Goal: Information Seeking & Learning: Learn about a topic

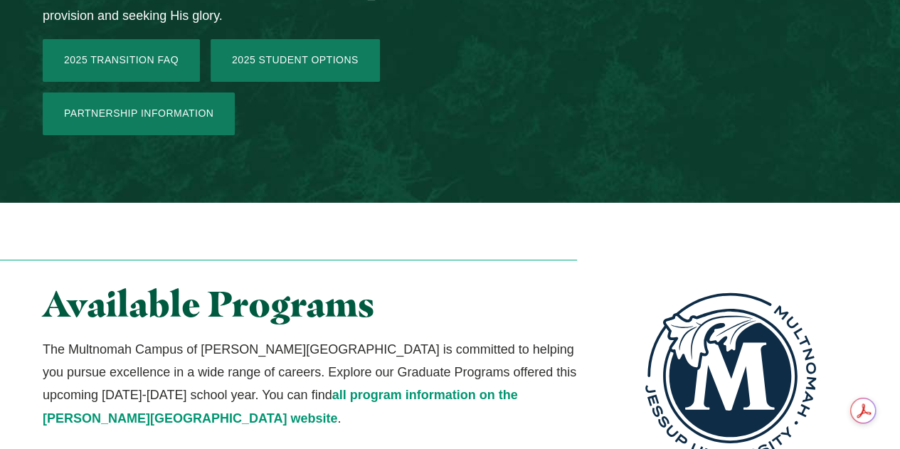
scroll to position [2421, 0]
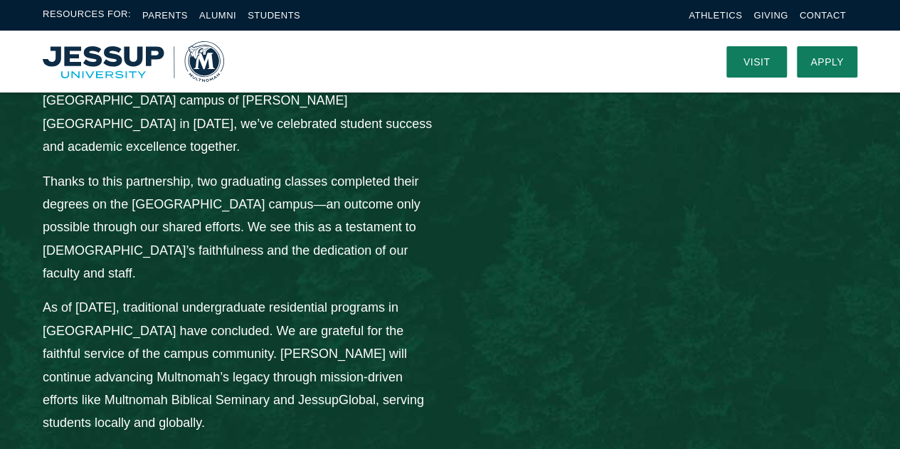
scroll to position [1943, 0]
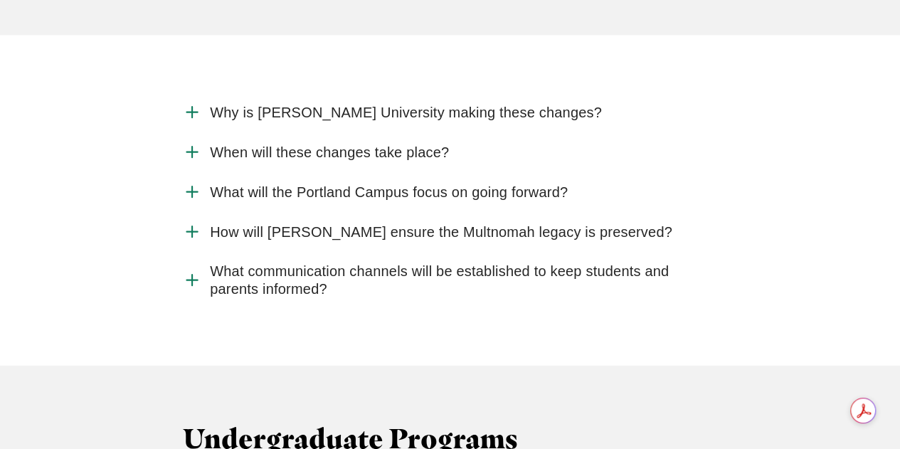
scroll to position [1624, 0]
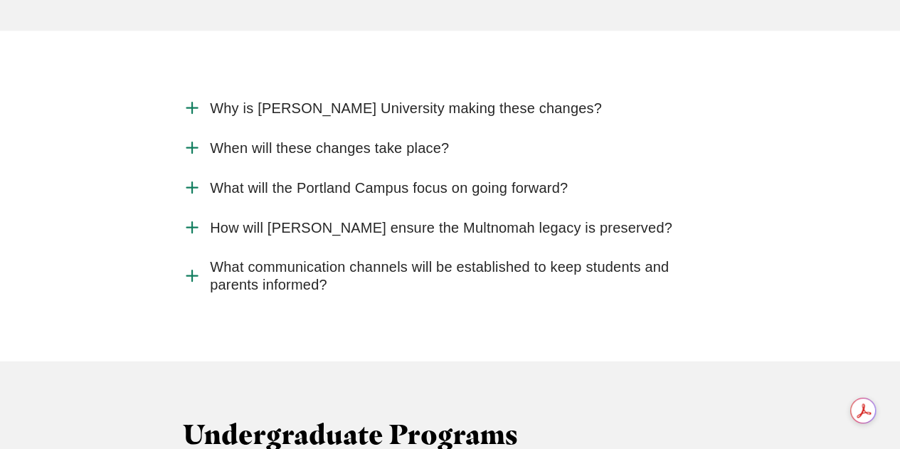
click at [238, 219] on span "How will [PERSON_NAME] ensure the Multnomah legacy is preserved?" at bounding box center [441, 228] width 463 height 18
click at [0, 0] on input "How will [PERSON_NAME] ensure the Multnomah legacy is preserved?" at bounding box center [0, 0] width 0 height 0
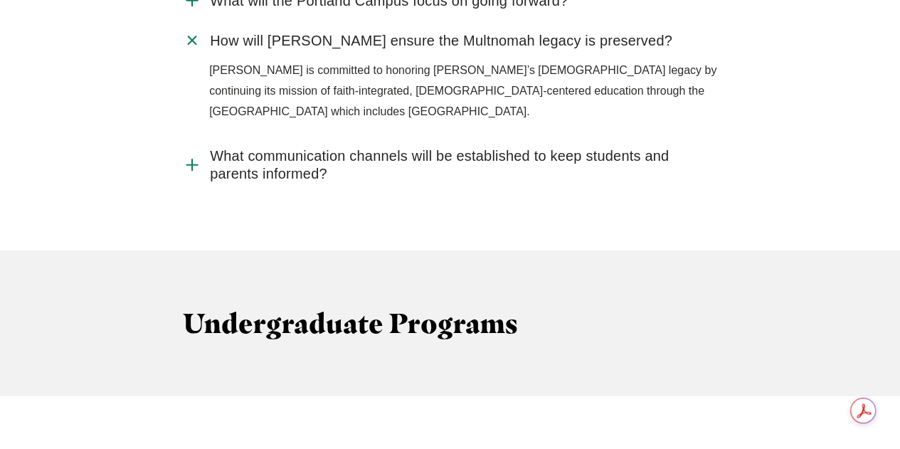
scroll to position [1812, 0]
click at [248, 147] on span "What communication channels will be established to keep students and parents in…" at bounding box center [463, 165] width 507 height 36
click at [0, 0] on input "What communication channels will be established to keep students and parents in…" at bounding box center [0, 0] width 0 height 0
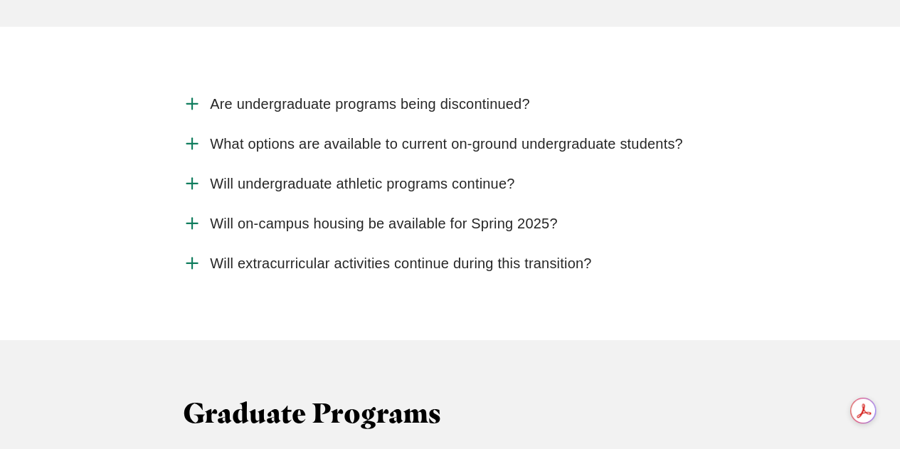
scroll to position [2239, 0]
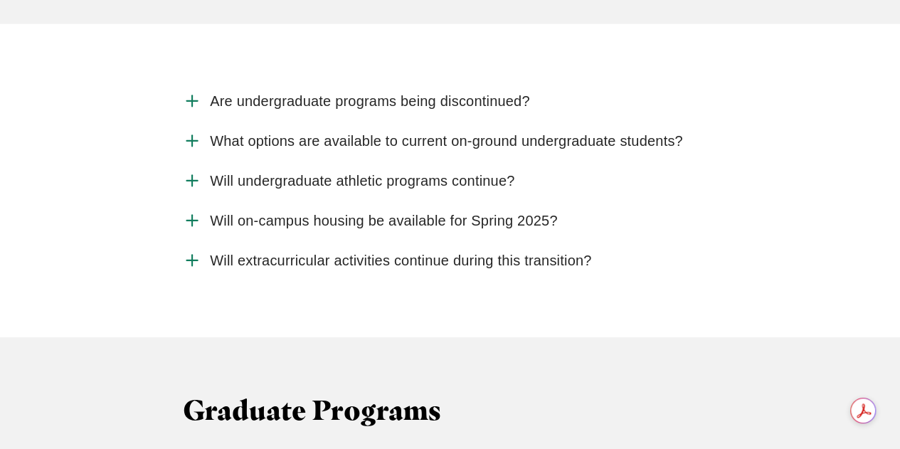
click at [310, 93] on span "Are undergraduate programs being discontinued?" at bounding box center [370, 102] width 320 height 18
click at [0, 0] on input "Are undergraduate programs being discontinued?" at bounding box center [0, 0] width 0 height 0
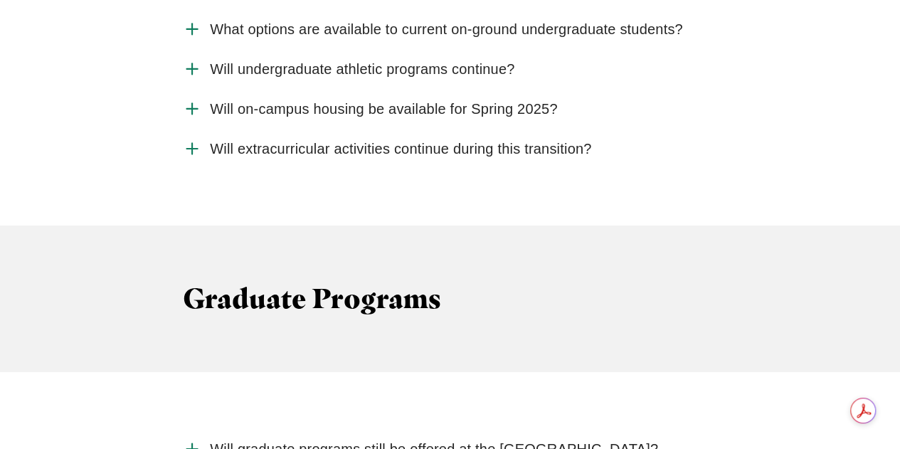
scroll to position [2463, 0]
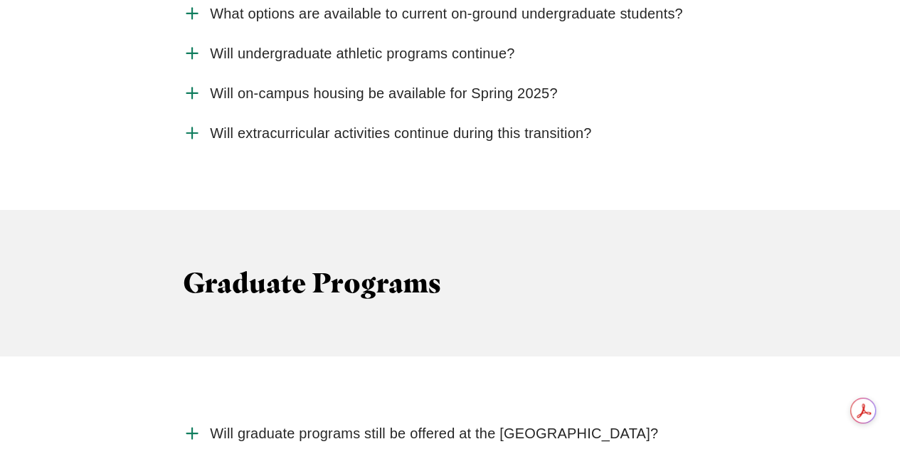
click at [302, 85] on span "Will on-campus housing be available for Spring 2025?" at bounding box center [383, 94] width 347 height 18
click at [0, 0] on input "Will on-campus housing be available for Spring 2025?" at bounding box center [0, 0] width 0 height 0
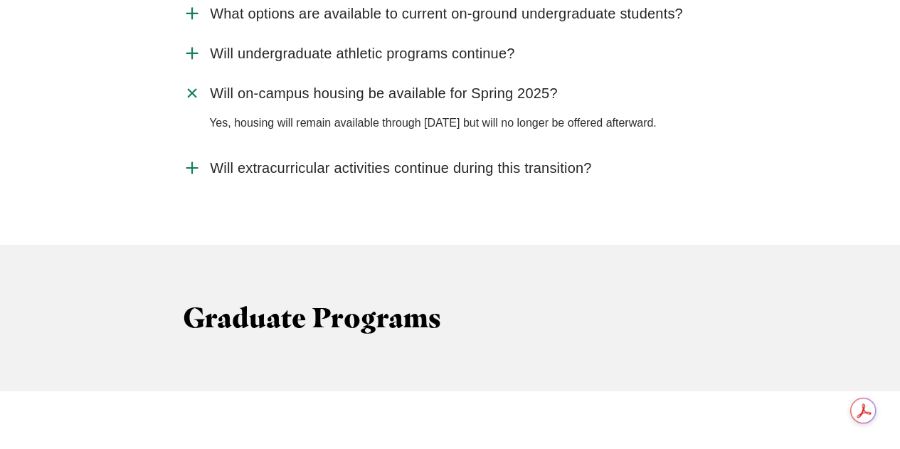
click at [302, 85] on span "Will on-campus housing be available for Spring 2025?" at bounding box center [383, 94] width 347 height 18
click at [0, 0] on input "Will on-campus housing be available for Spring 2025?" at bounding box center [0, 0] width 0 height 0
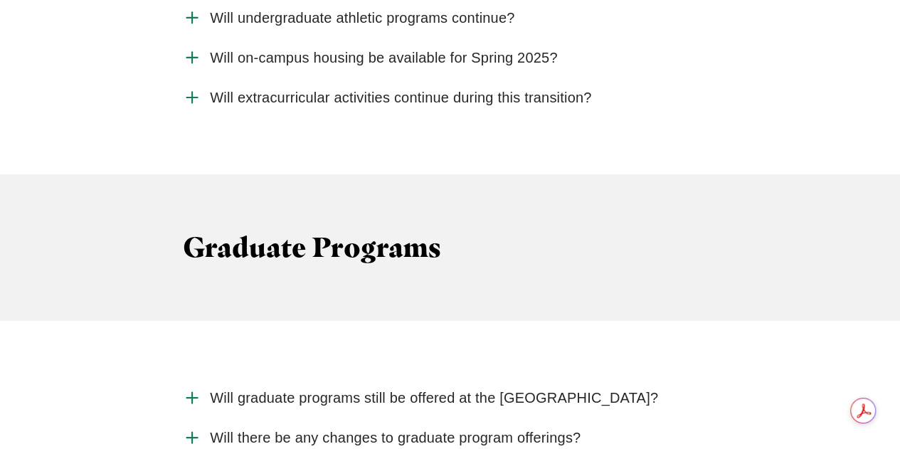
scroll to position [2503, 0]
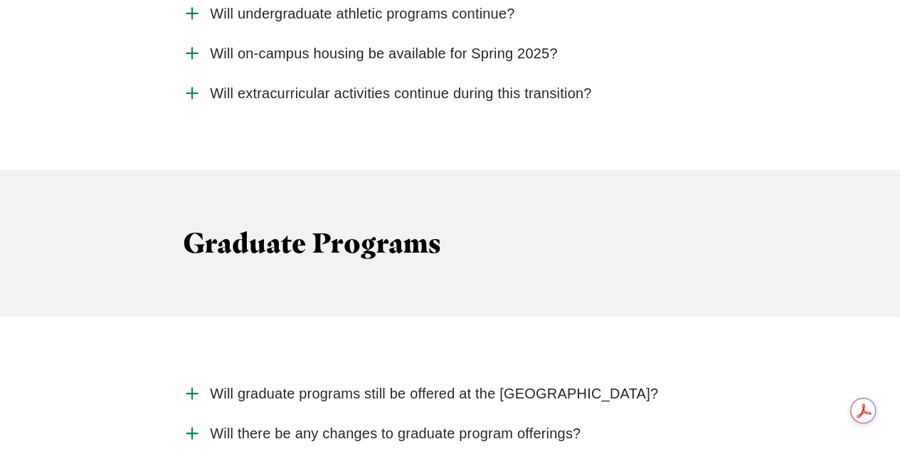
click at [259, 85] on span "Will extracurricular activities continue during this transition?" at bounding box center [400, 94] width 381 height 18
click at [0, 0] on input "Will extracurricular activities continue during this transition?" at bounding box center [0, 0] width 0 height 0
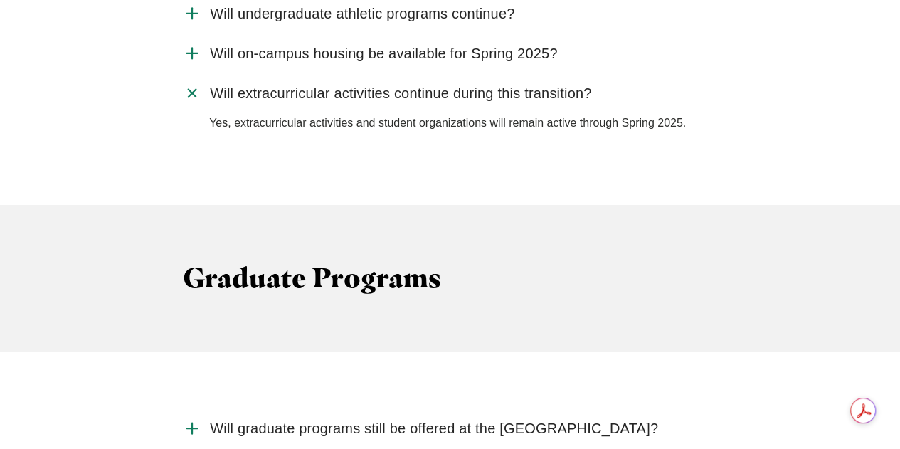
click at [259, 85] on span "Will extracurricular activities continue during this transition?" at bounding box center [400, 94] width 381 height 18
click at [0, 0] on input "Will extracurricular activities continue during this transition?" at bounding box center [0, 0] width 0 height 0
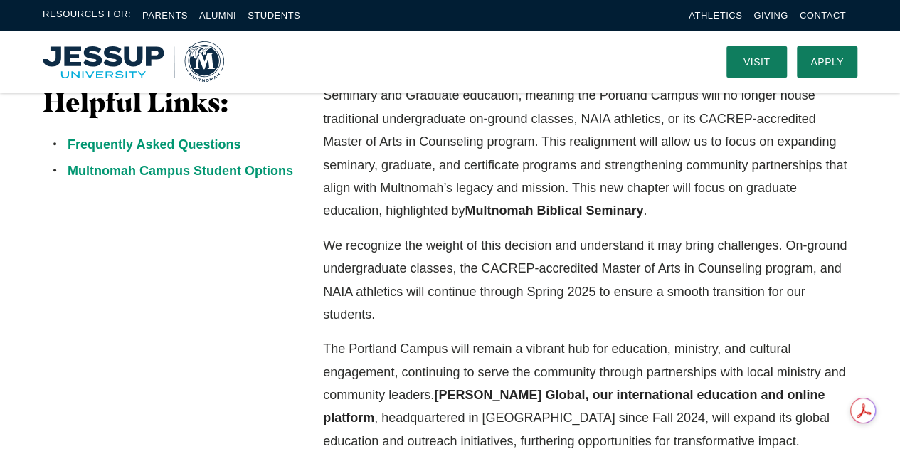
scroll to position [0, 0]
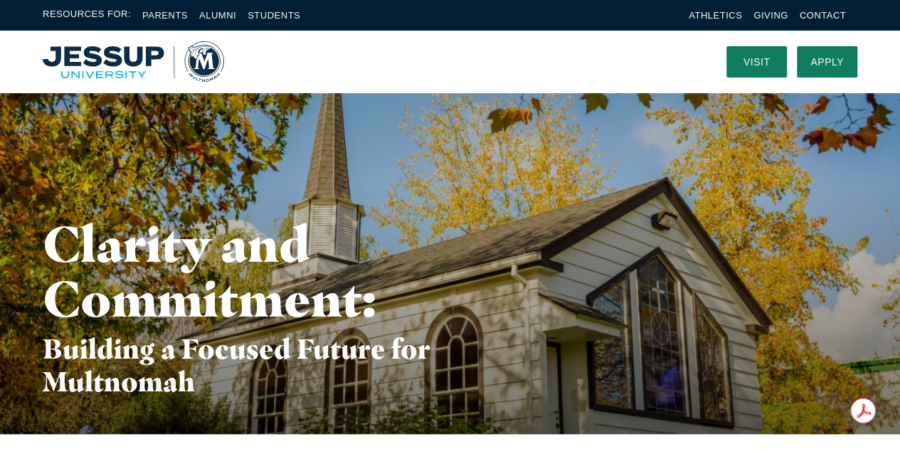
drag, startPoint x: 846, startPoint y: 0, endPoint x: 367, endPoint y: 41, distance: 480.7
click at [367, 41] on nav at bounding box center [464, 62] width 481 height 62
